Goal: Find specific page/section: Find specific page/section

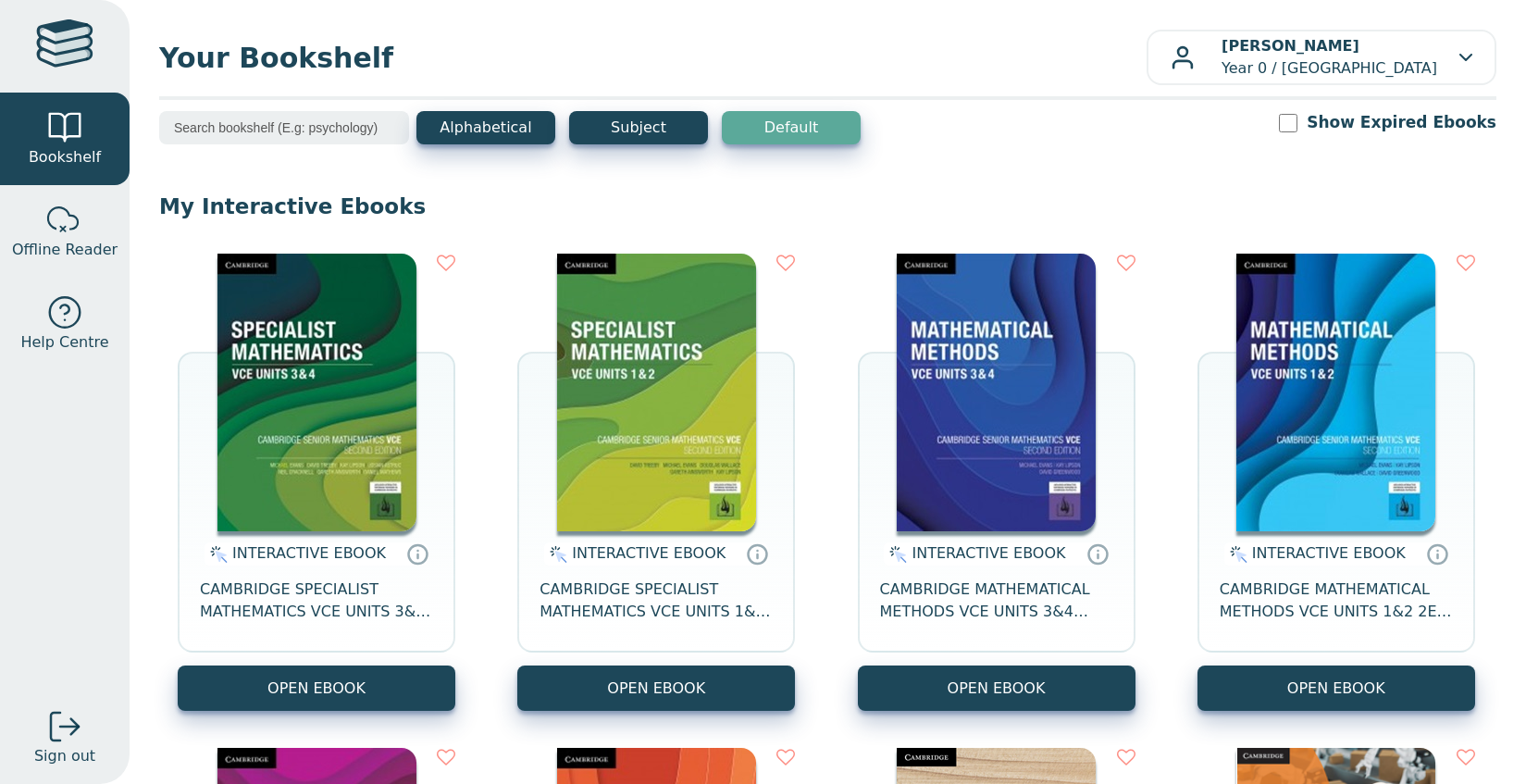
click at [239, 130] on input "search" at bounding box center [285, 128] width 250 height 33
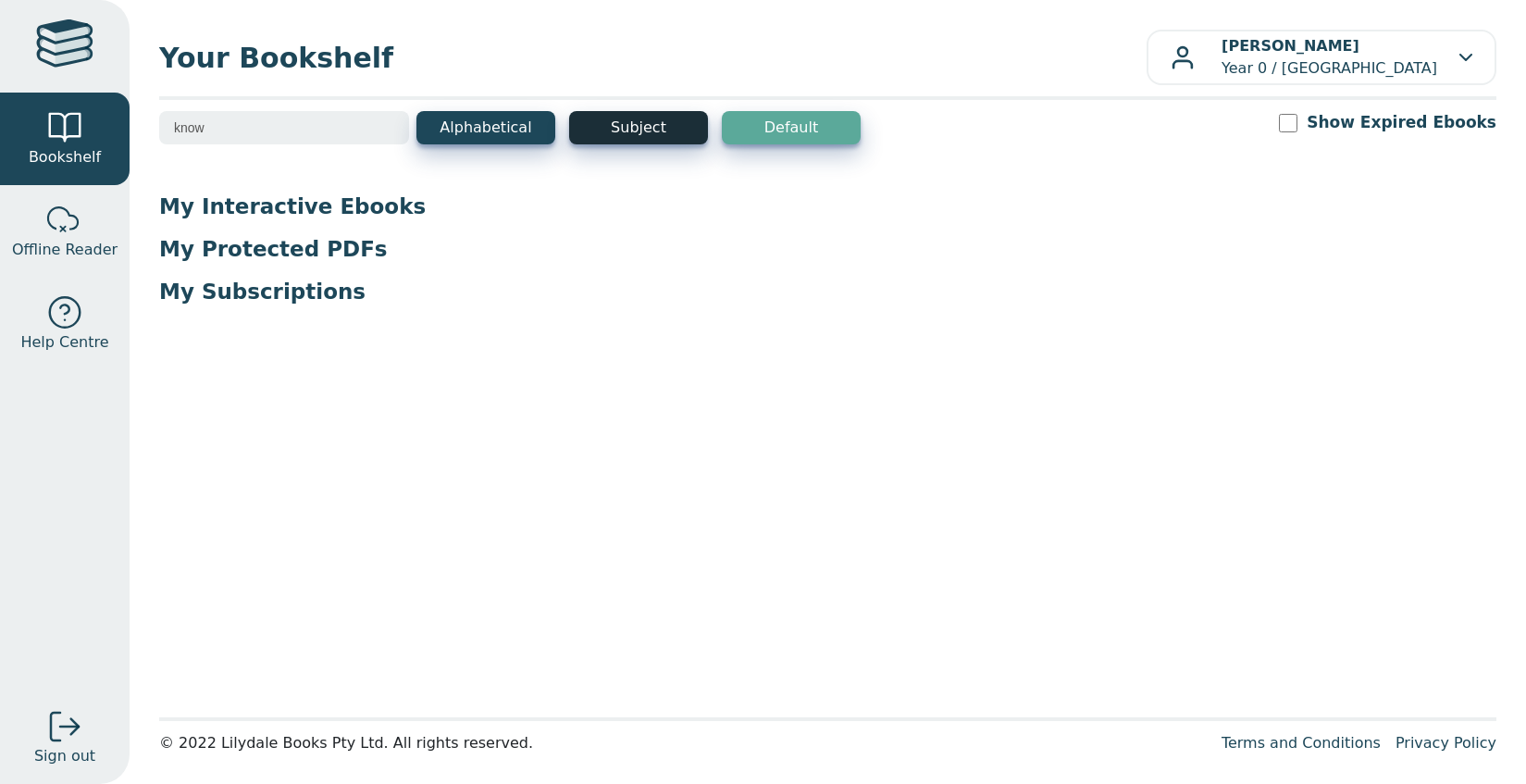
click at [620, 124] on button "Subject" at bounding box center [638, 128] width 139 height 33
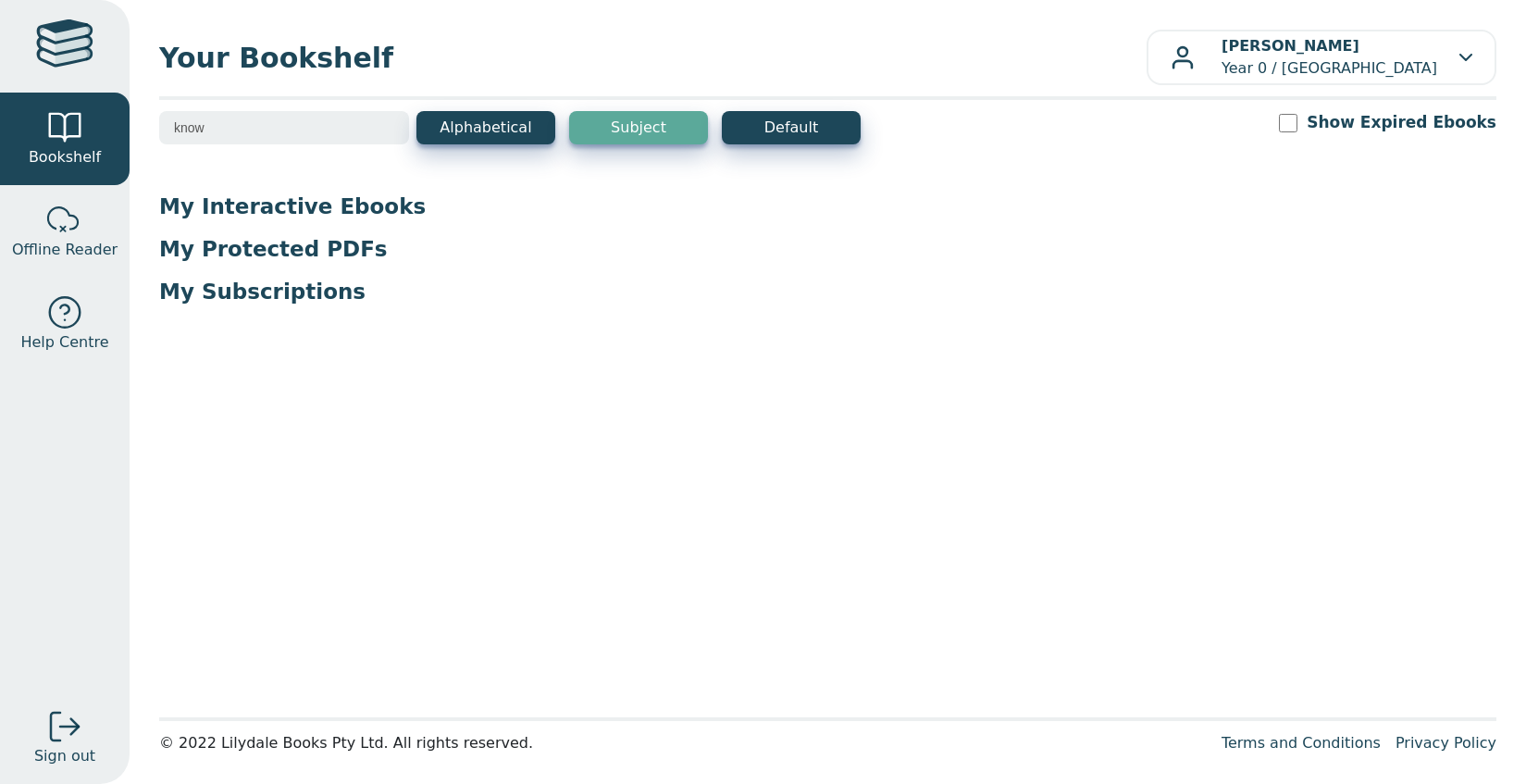
click at [221, 132] on input "know" at bounding box center [285, 128] width 250 height 33
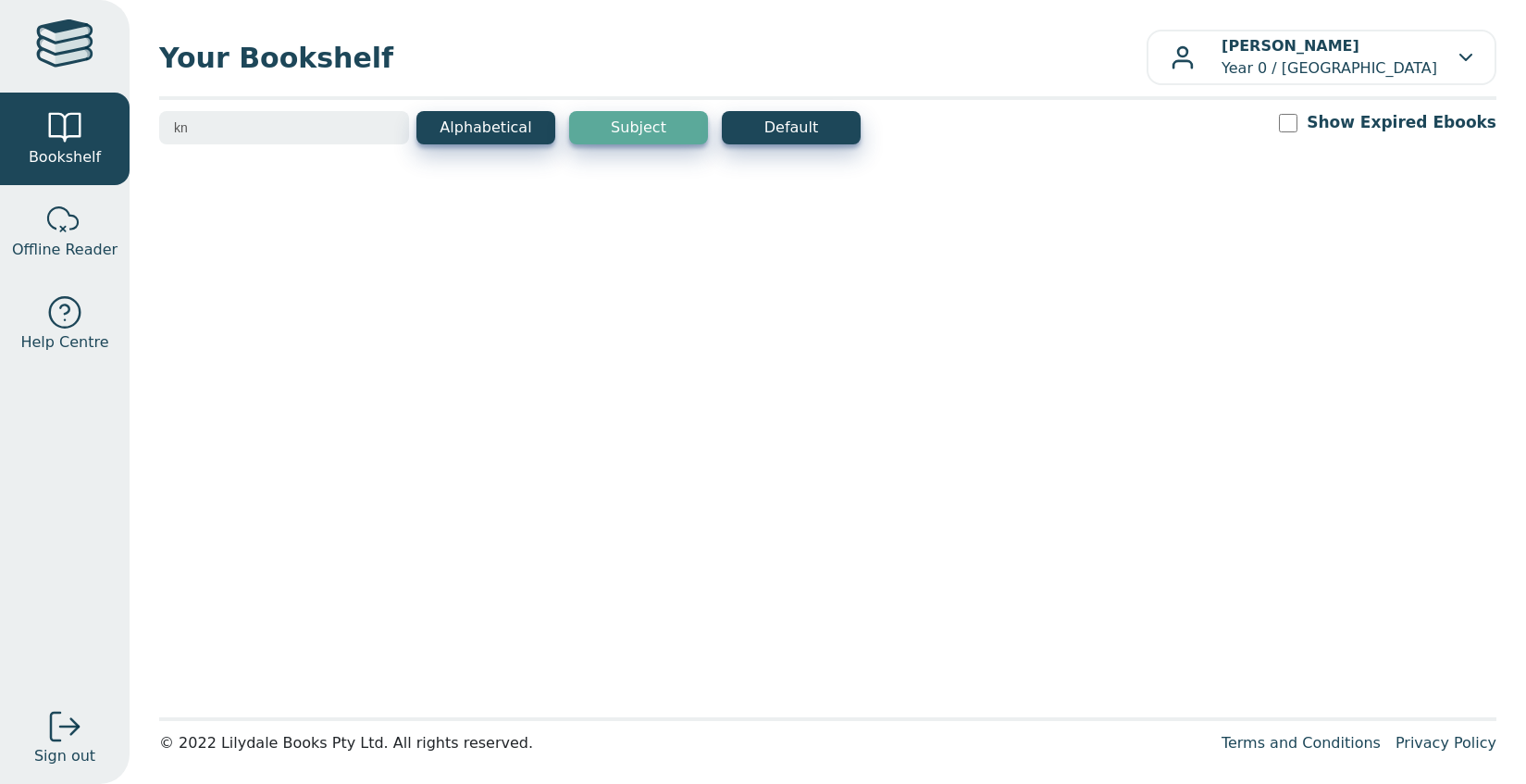
type input "k"
type input "wors"
click at [392, 132] on input "wors" at bounding box center [285, 128] width 250 height 33
click at [385, 127] on input "wors" at bounding box center [285, 128] width 250 height 33
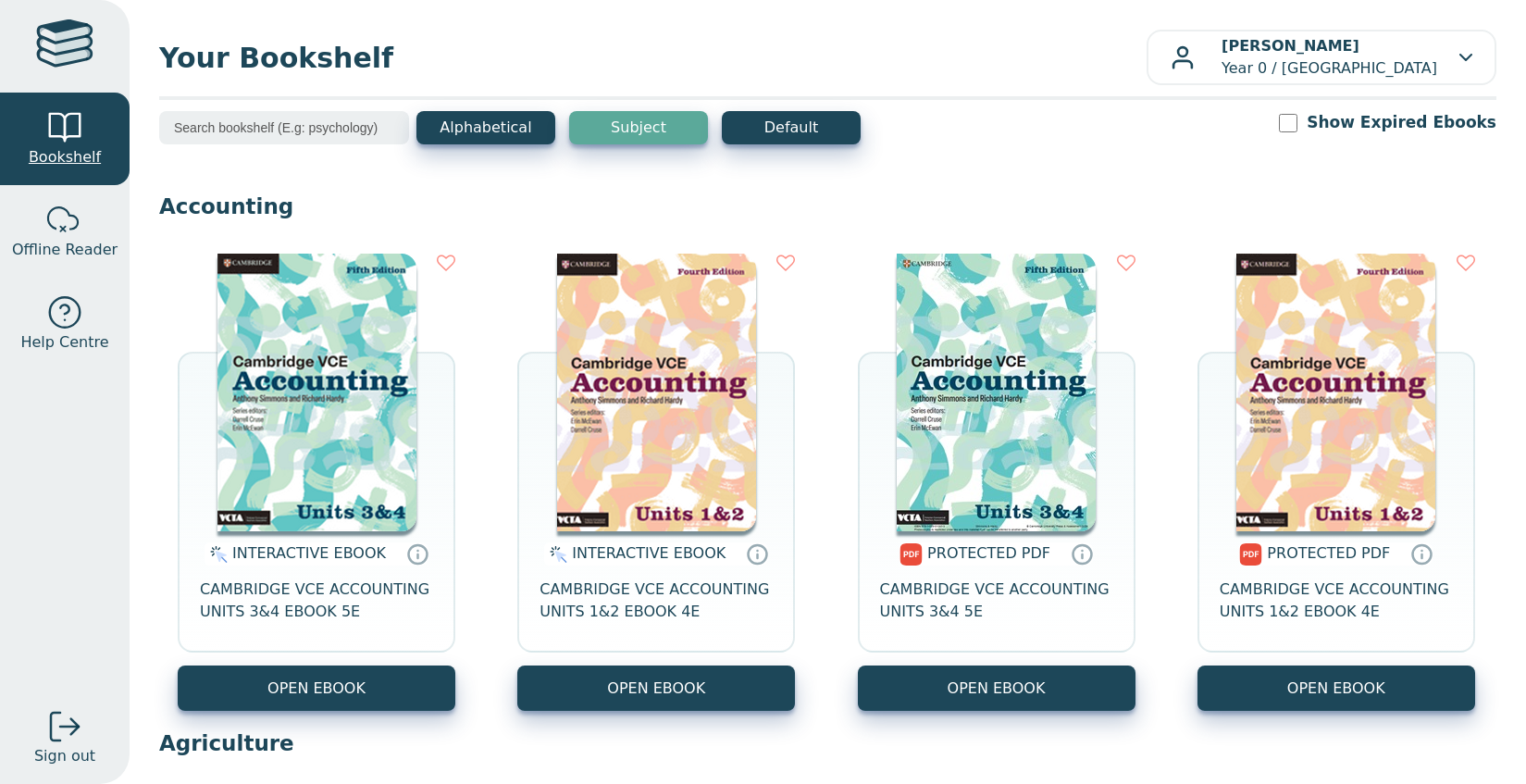
click at [73, 140] on div at bounding box center [65, 128] width 37 height 37
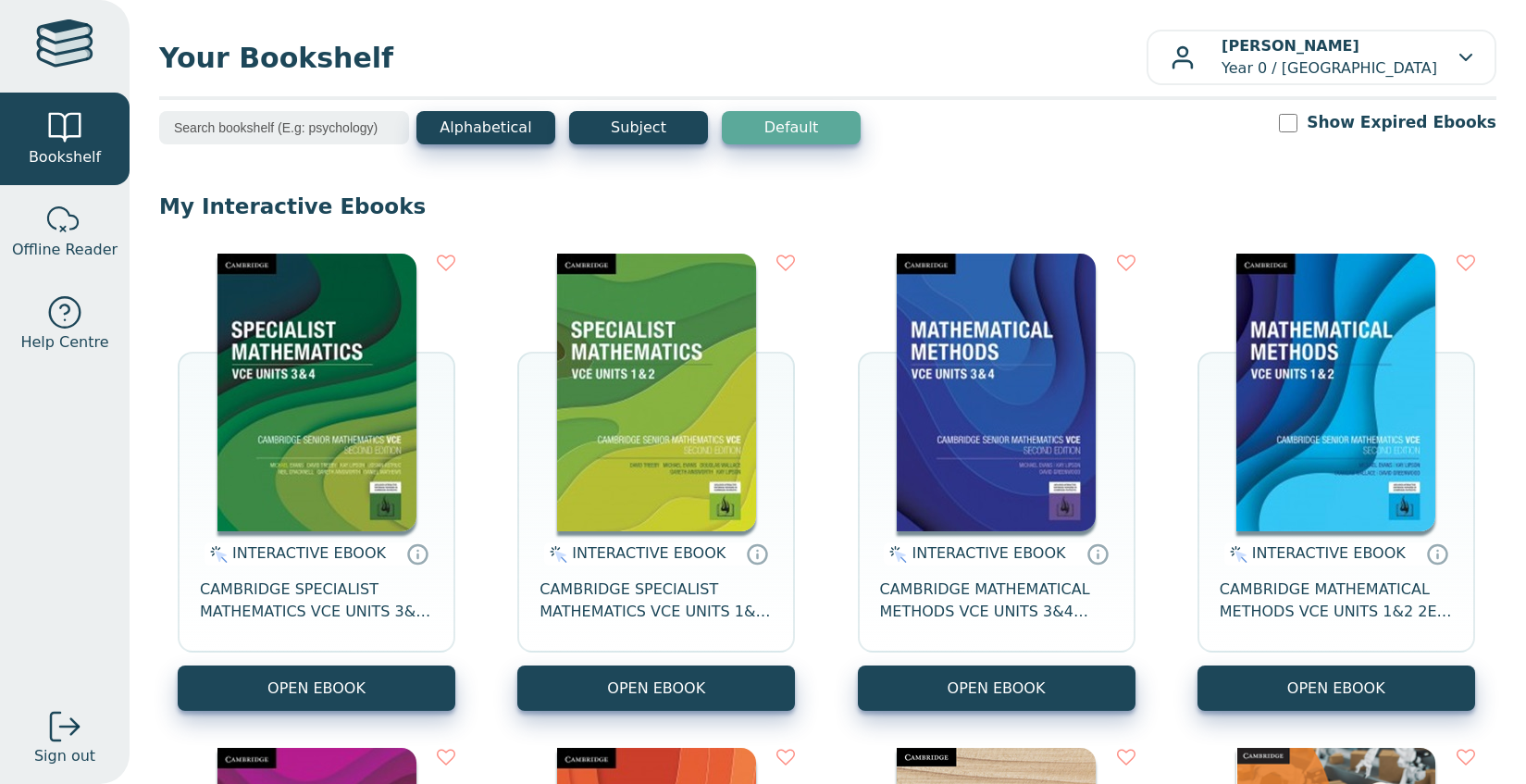
click at [76, 49] on div at bounding box center [65, 46] width 57 height 53
